Goal: Transaction & Acquisition: Download file/media

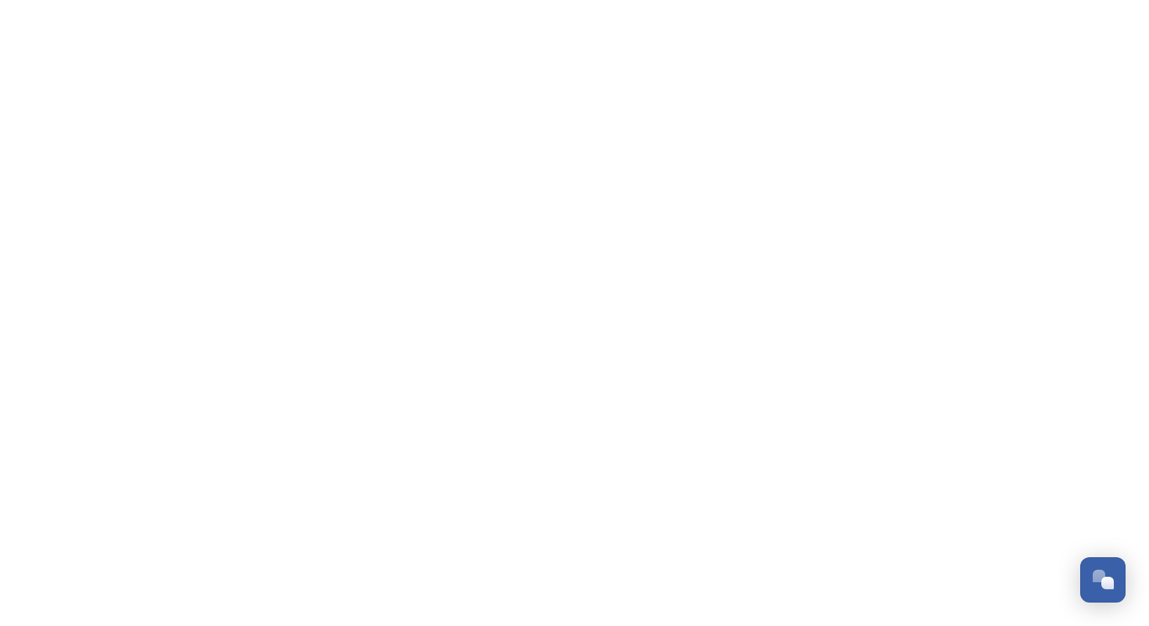
scroll to position [2370, 0]
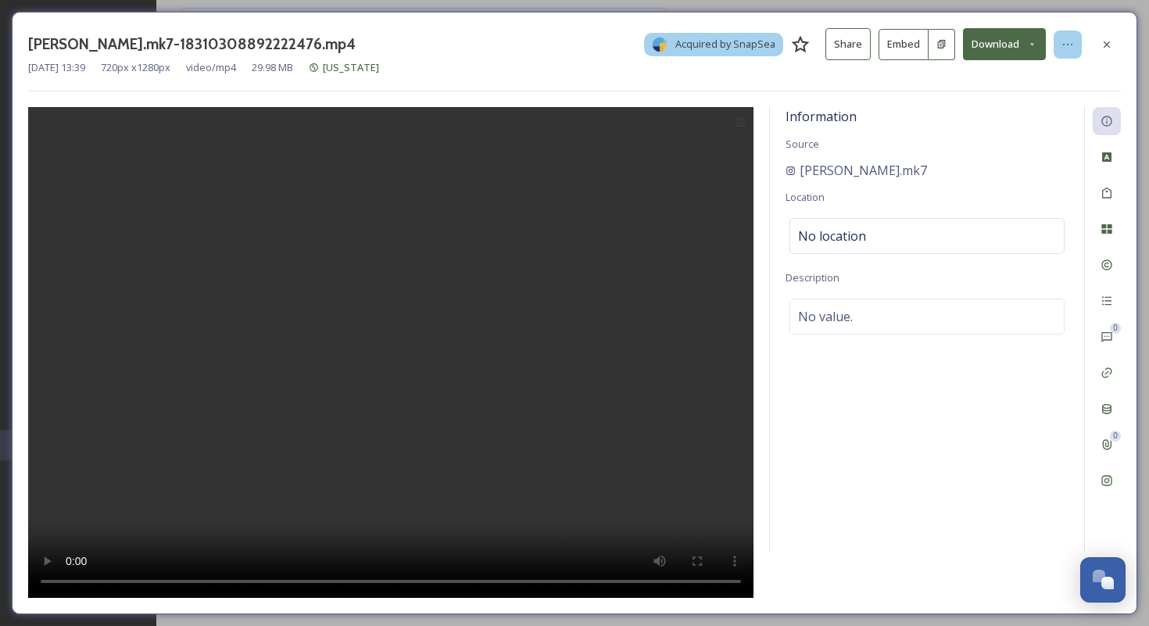
click at [1055, 44] on div at bounding box center [1067, 44] width 28 height 28
click at [1027, 45] on icon at bounding box center [1032, 44] width 10 height 10
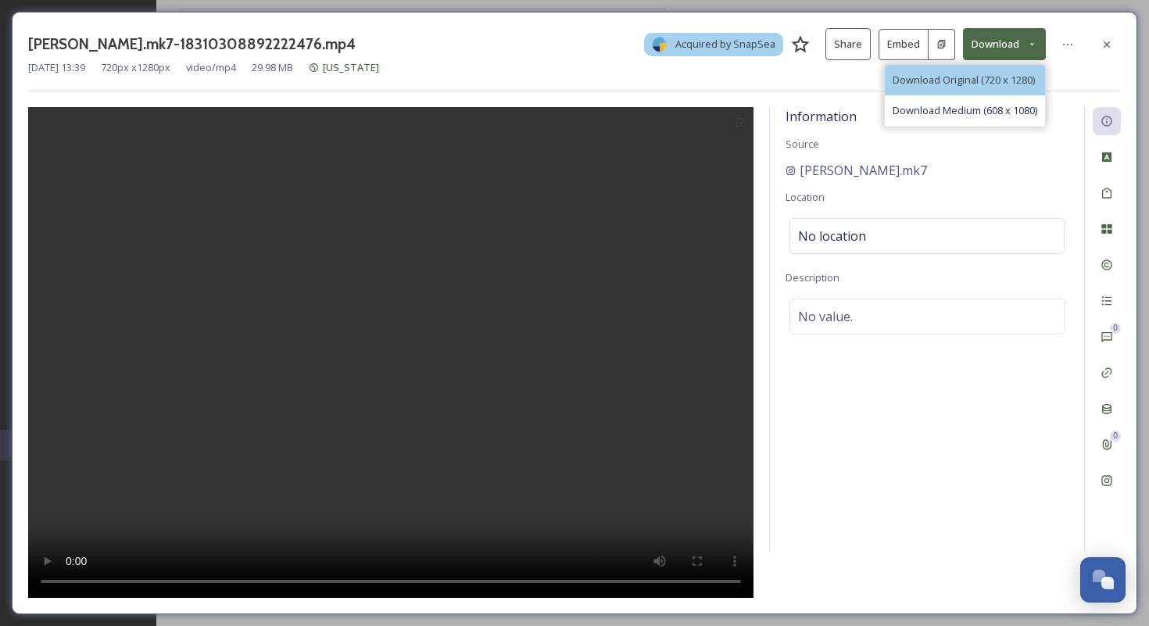
click at [1026, 75] on span "Download Original (720 x 1280)" at bounding box center [963, 80] width 142 height 15
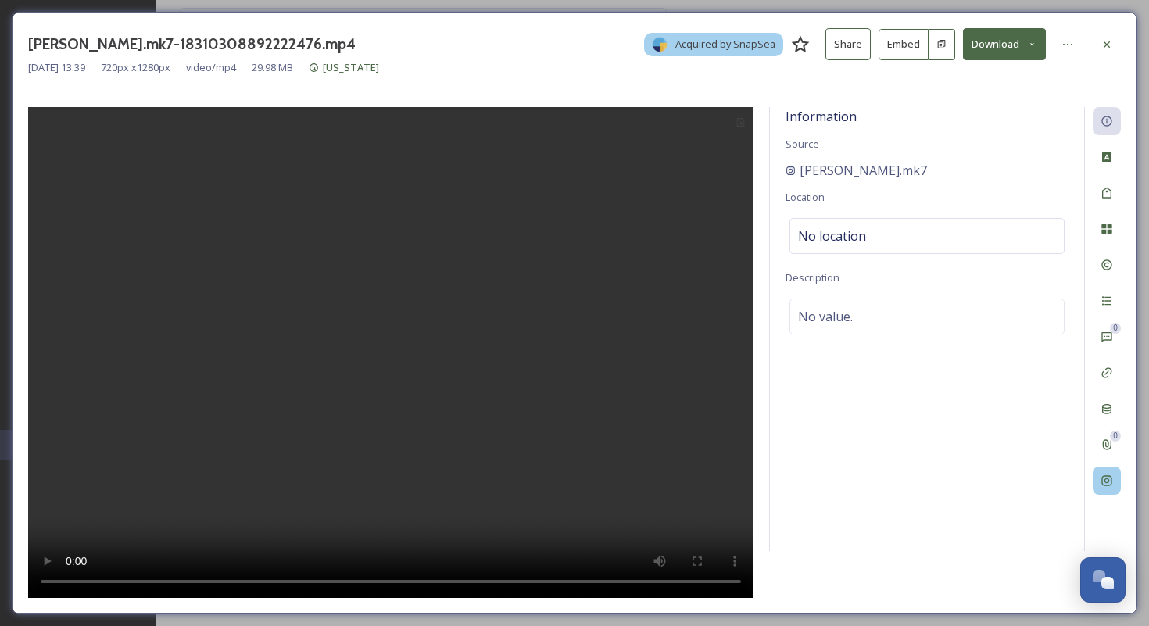
click at [1114, 490] on div at bounding box center [1106, 480] width 28 height 28
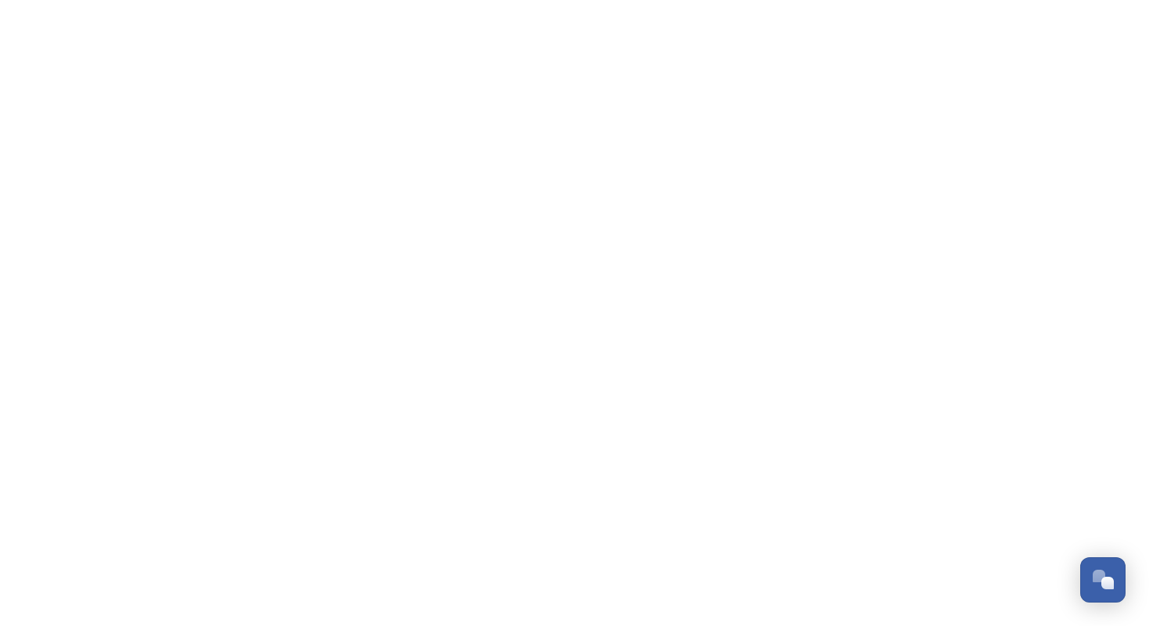
scroll to position [2370, 0]
